Goal: Task Accomplishment & Management: Manage account settings

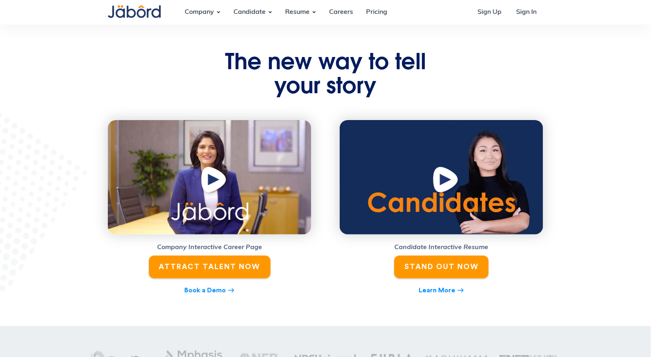
scroll to position [30, 0]
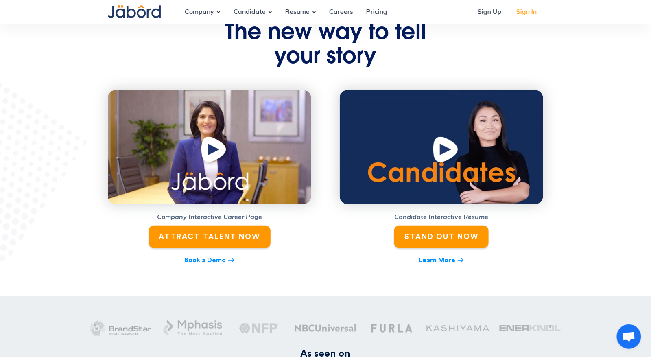
click at [520, 10] on link "Sign In" at bounding box center [526, 12] width 33 height 22
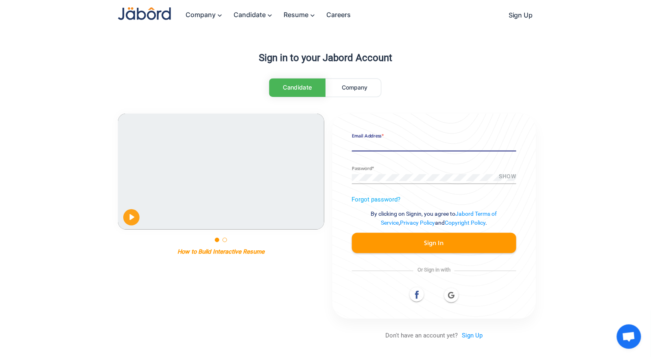
click at [423, 146] on input "Email Address *" at bounding box center [434, 145] width 164 height 7
click at [311, 295] on div "Pause Play % buffered 00:00 00:30 Unmute Mute Exit fullscreen Enter fullscreen …" at bounding box center [325, 225] width 415 height 225
click at [132, 216] on button "Play" at bounding box center [131, 217] width 16 height 16
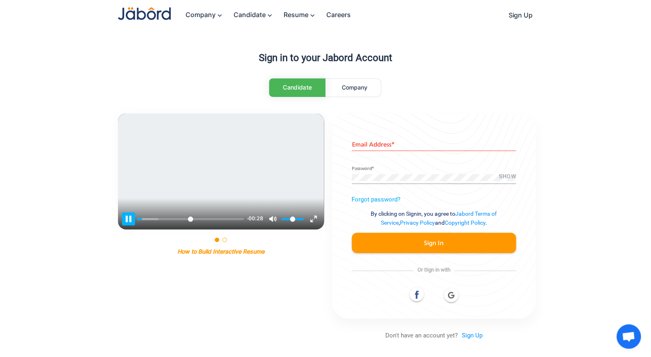
click at [127, 218] on button "Pause Play" at bounding box center [128, 218] width 13 height 13
type input "****"
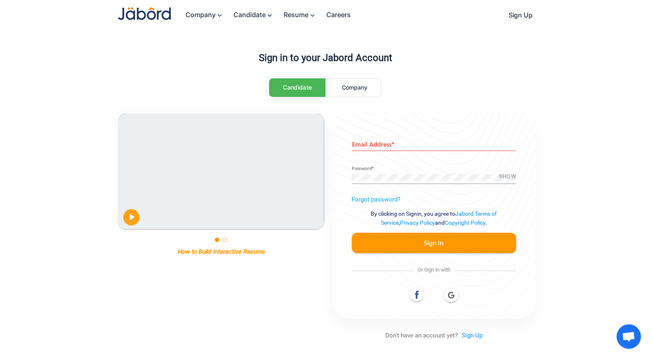
click at [225, 239] on div at bounding box center [224, 240] width 4 height 4
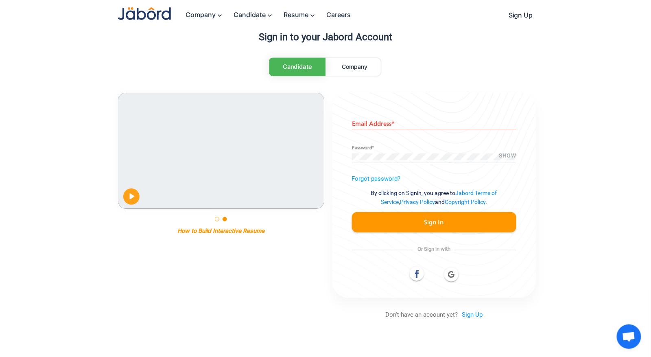
scroll to position [21, 0]
click at [216, 218] on div at bounding box center [217, 218] width 4 height 4
